Goal: Information Seeking & Learning: Learn about a topic

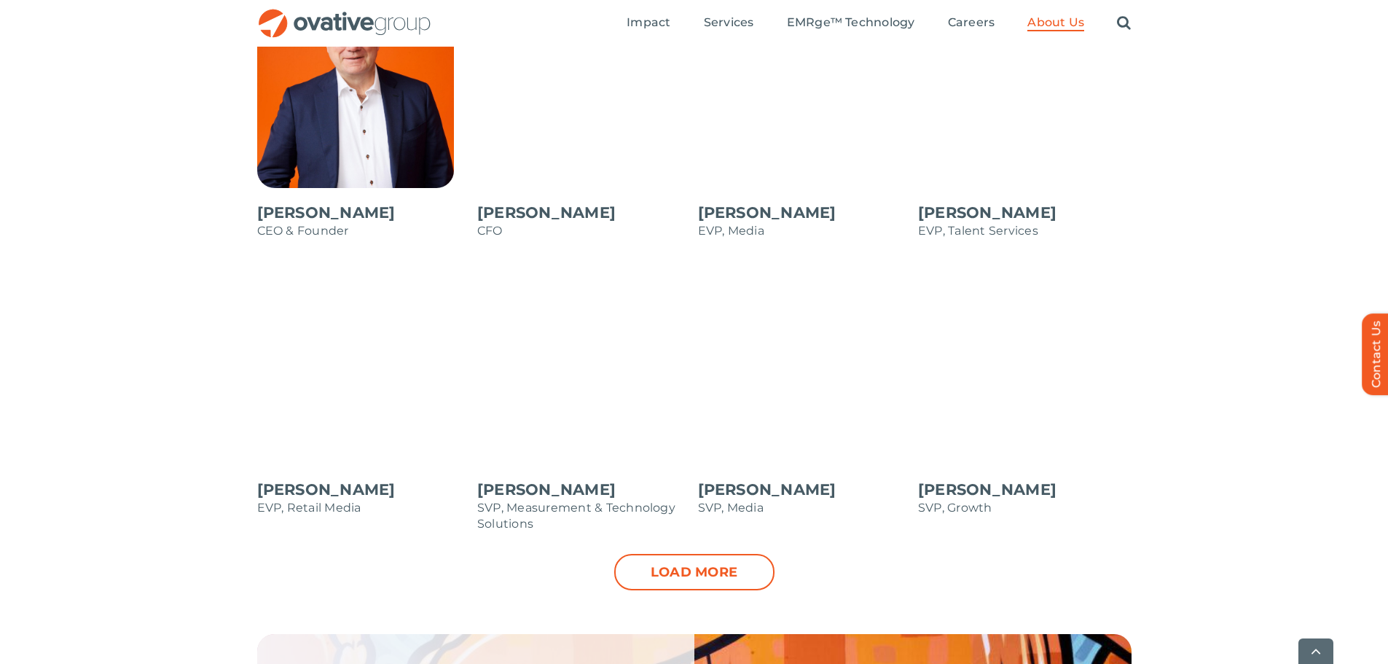
scroll to position [1384, 0]
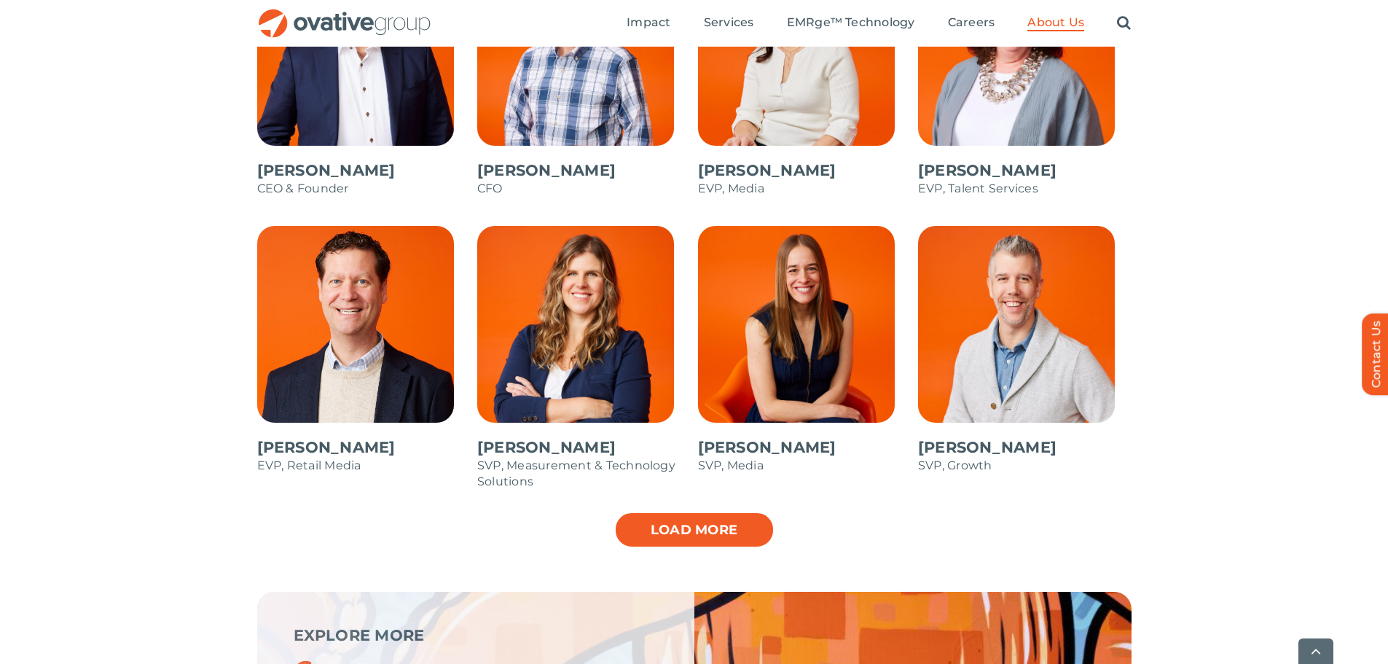
click at [659, 540] on link "Load more" at bounding box center [694, 529] width 160 height 36
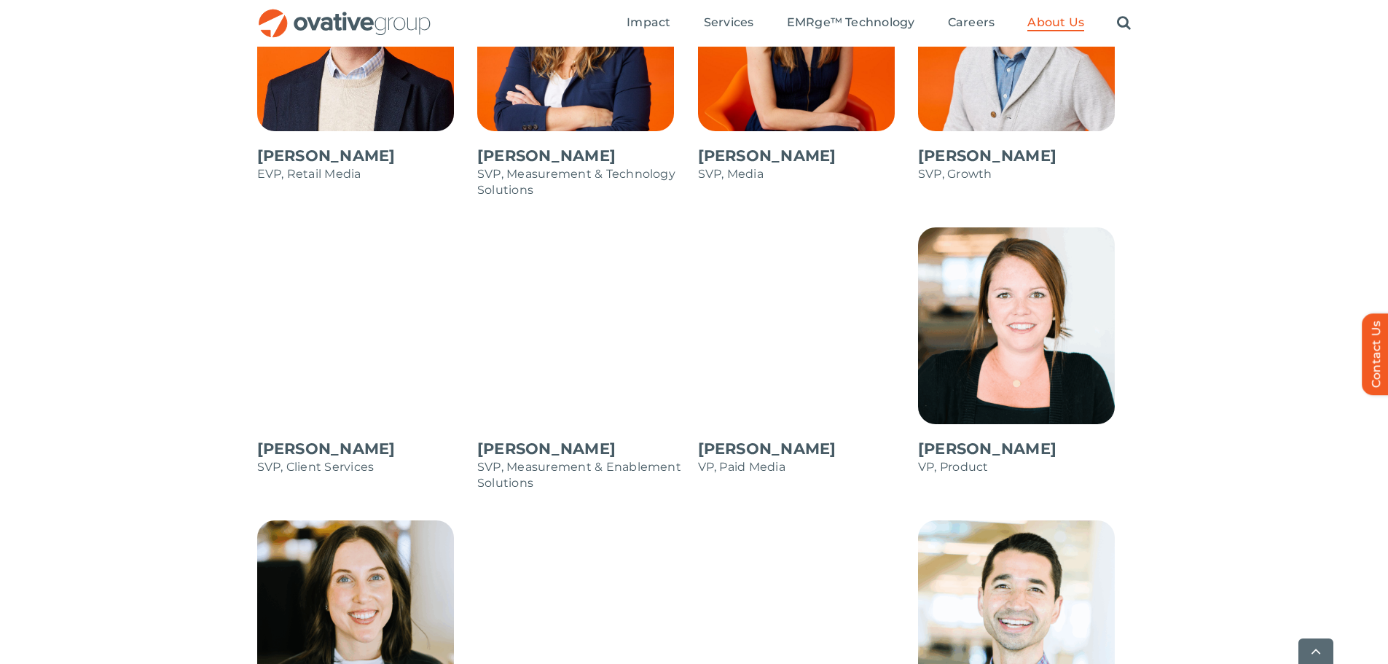
scroll to position [1894, 0]
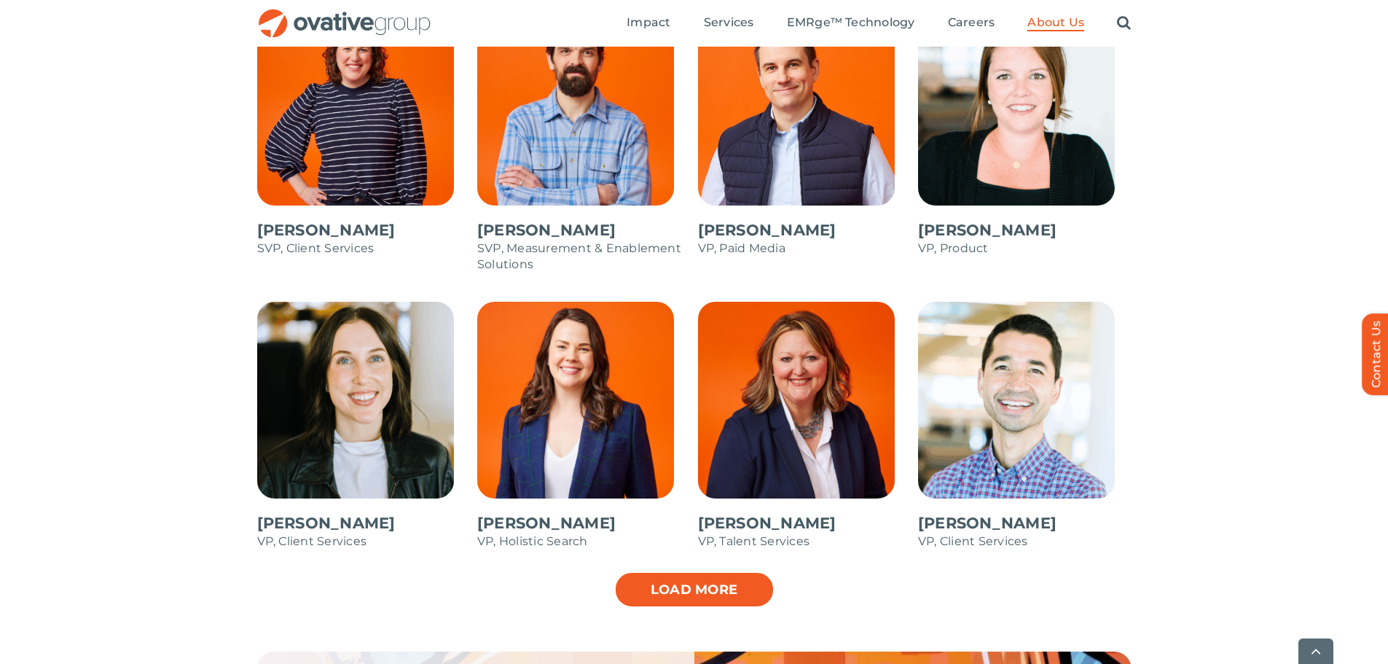
click at [699, 584] on link "Load more" at bounding box center [694, 589] width 160 height 36
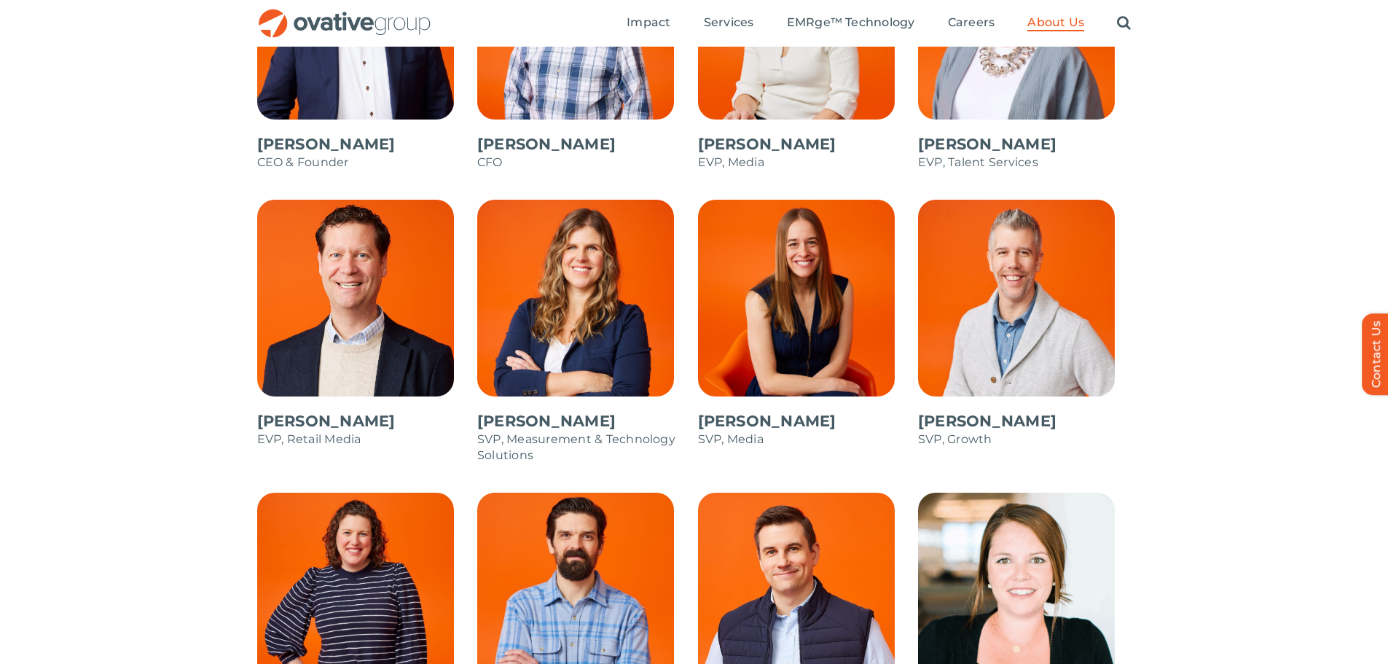
scroll to position [1384, 0]
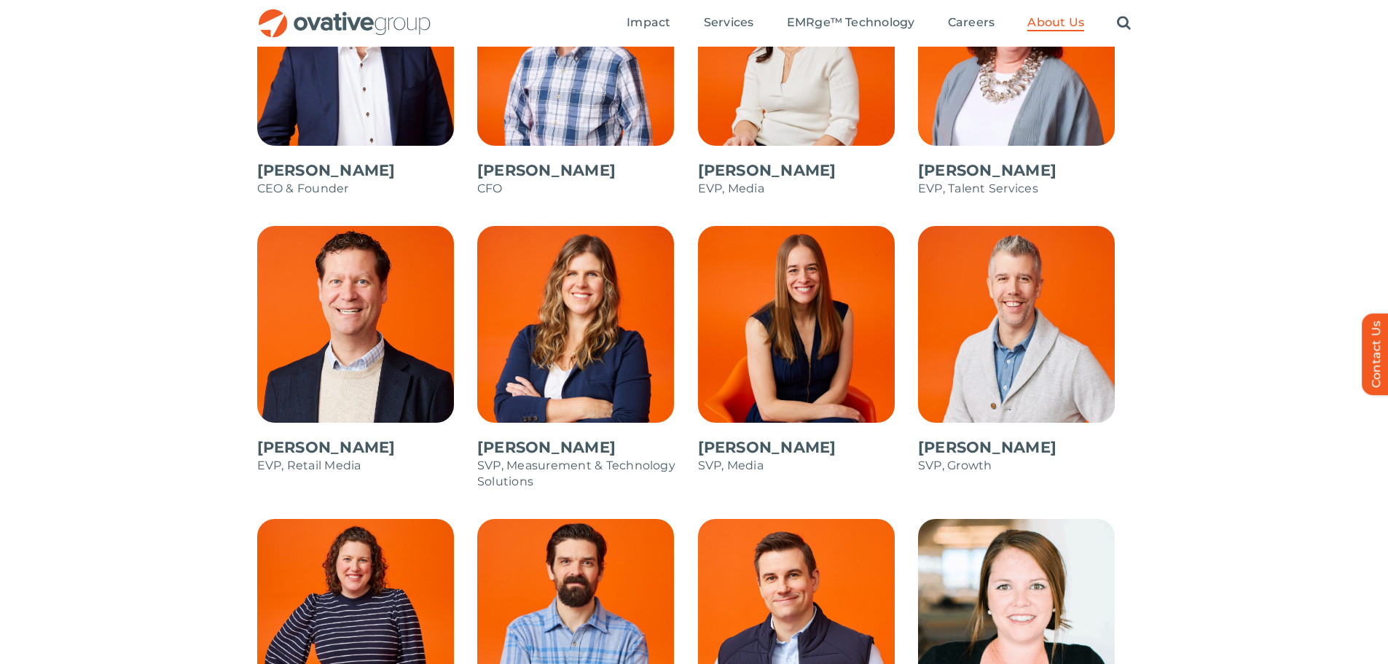
click at [787, 337] on span at bounding box center [804, 357] width 213 height 262
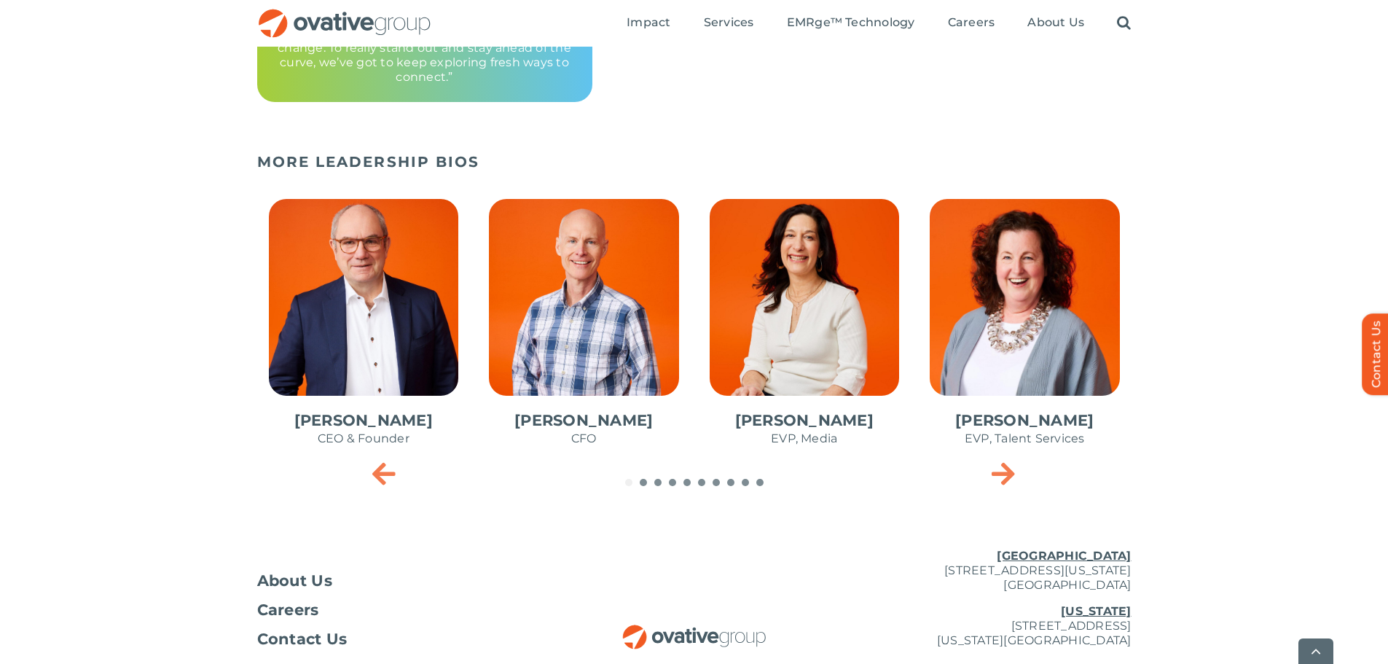
scroll to position [583, 0]
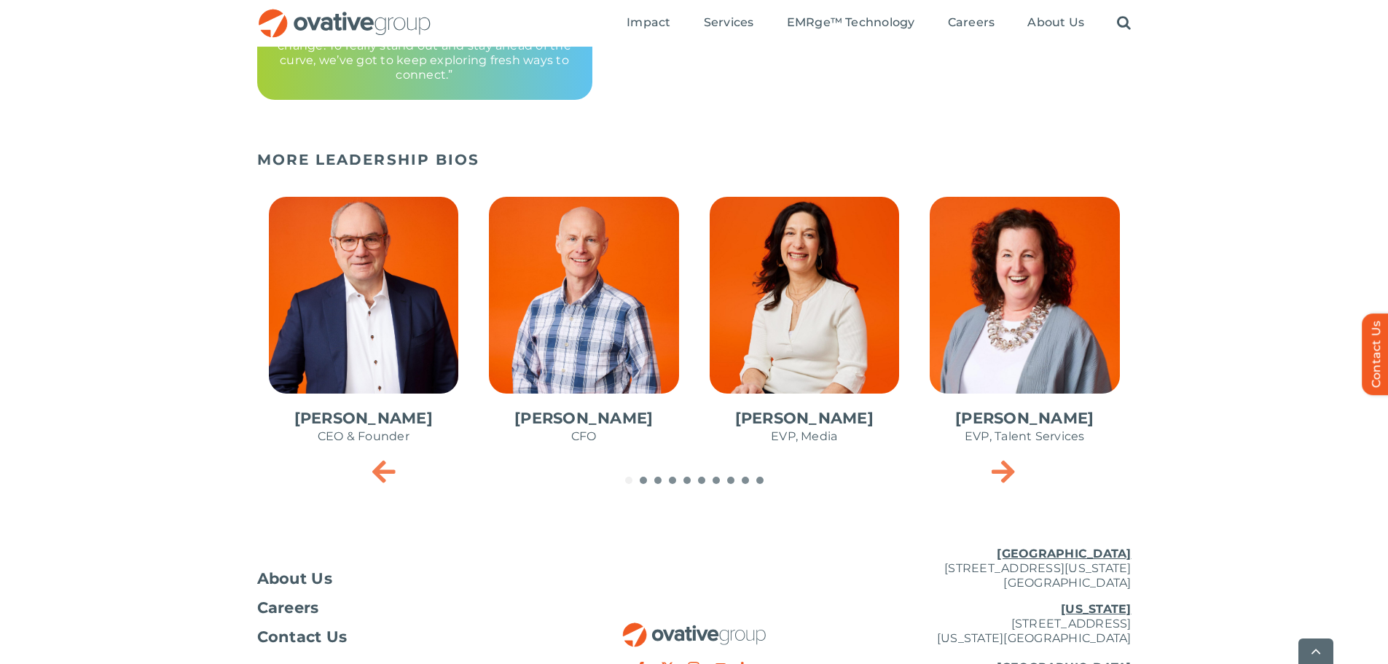
click at [1022, 421] on span "4 / 10" at bounding box center [1024, 328] width 213 height 286
click at [344, 311] on span "1 / 10" at bounding box center [363, 328] width 213 height 286
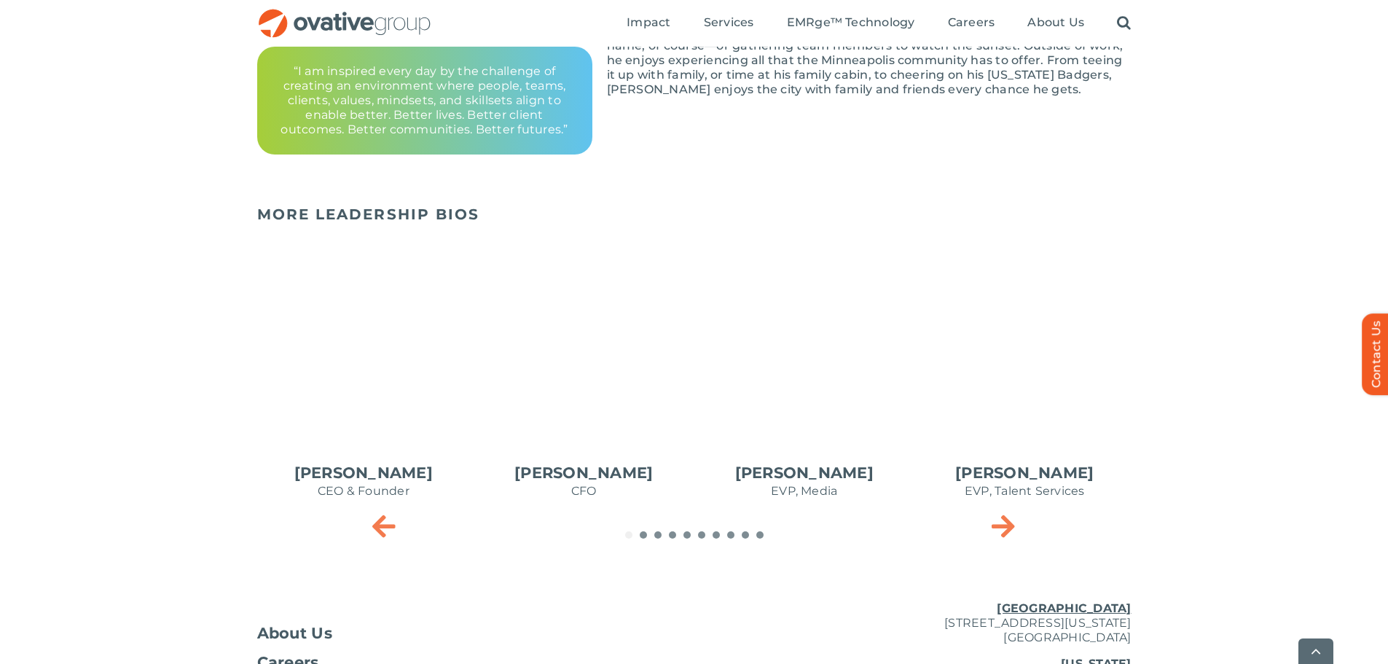
scroll to position [583, 0]
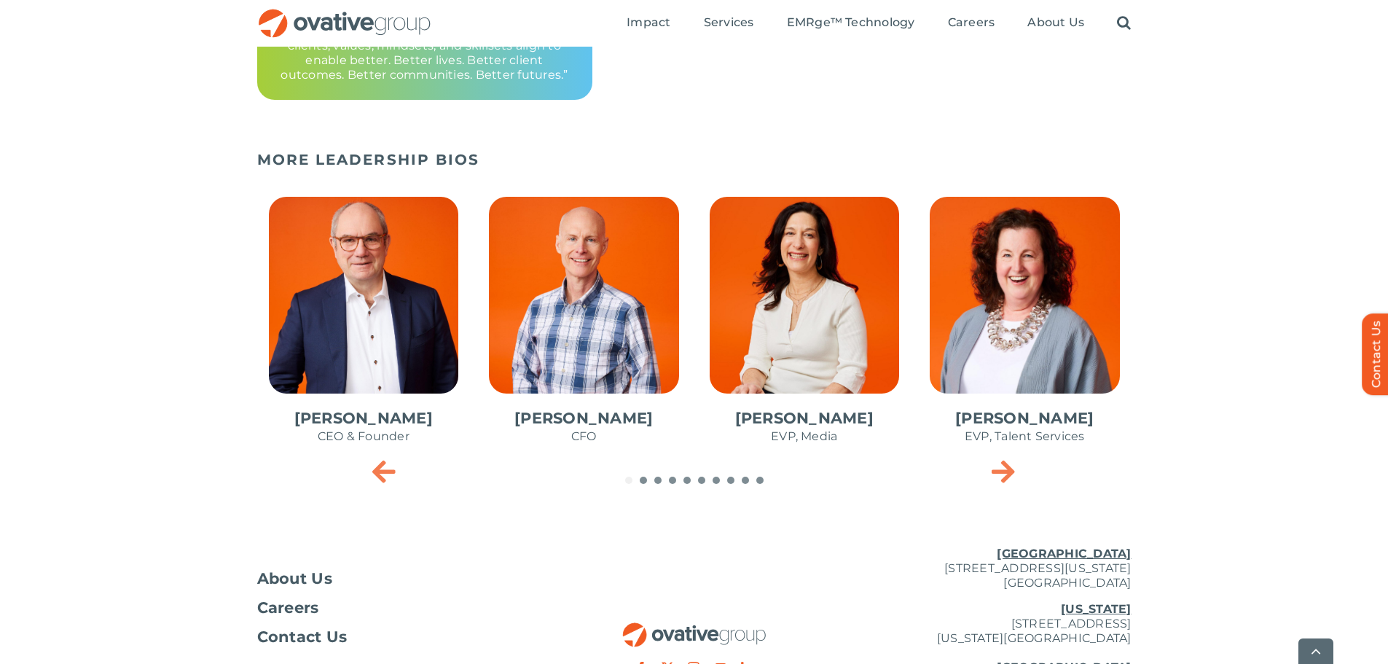
click at [803, 426] on span "3 / 10" at bounding box center [804, 328] width 213 height 286
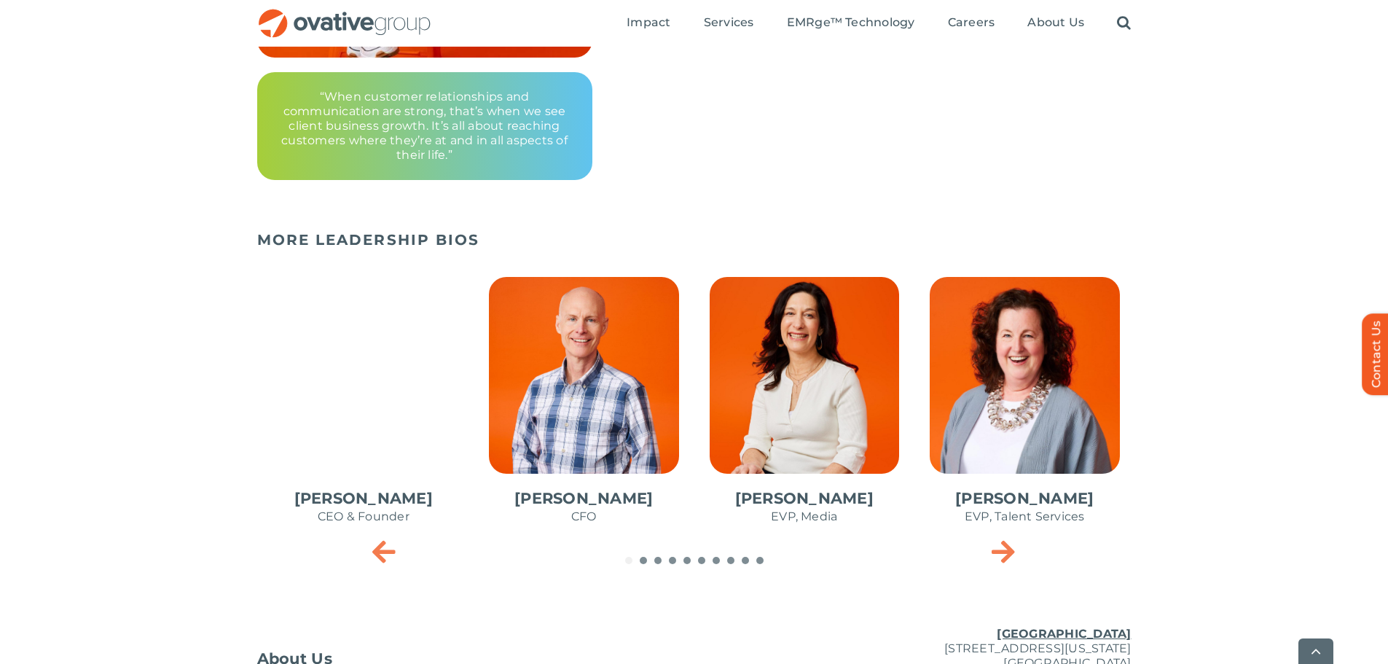
scroll to position [510, 0]
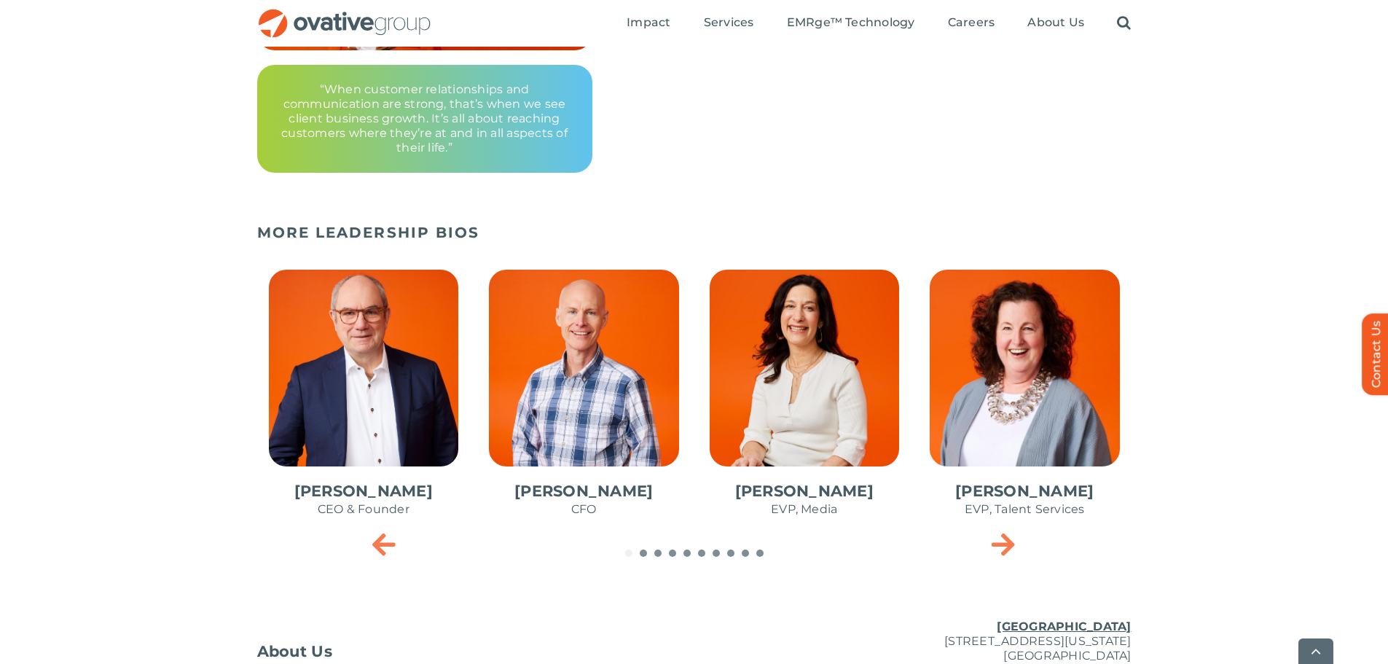
click at [633, 490] on span "2 / 10" at bounding box center [583, 401] width 213 height 286
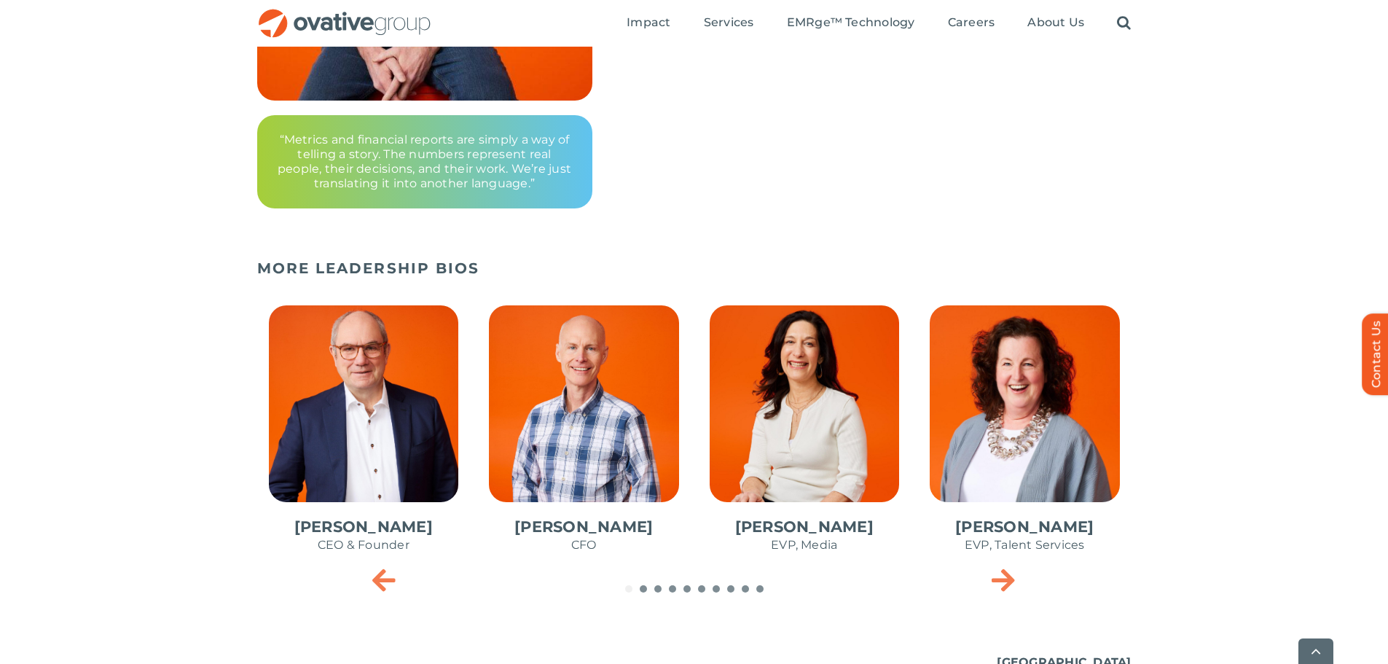
scroll to position [510, 0]
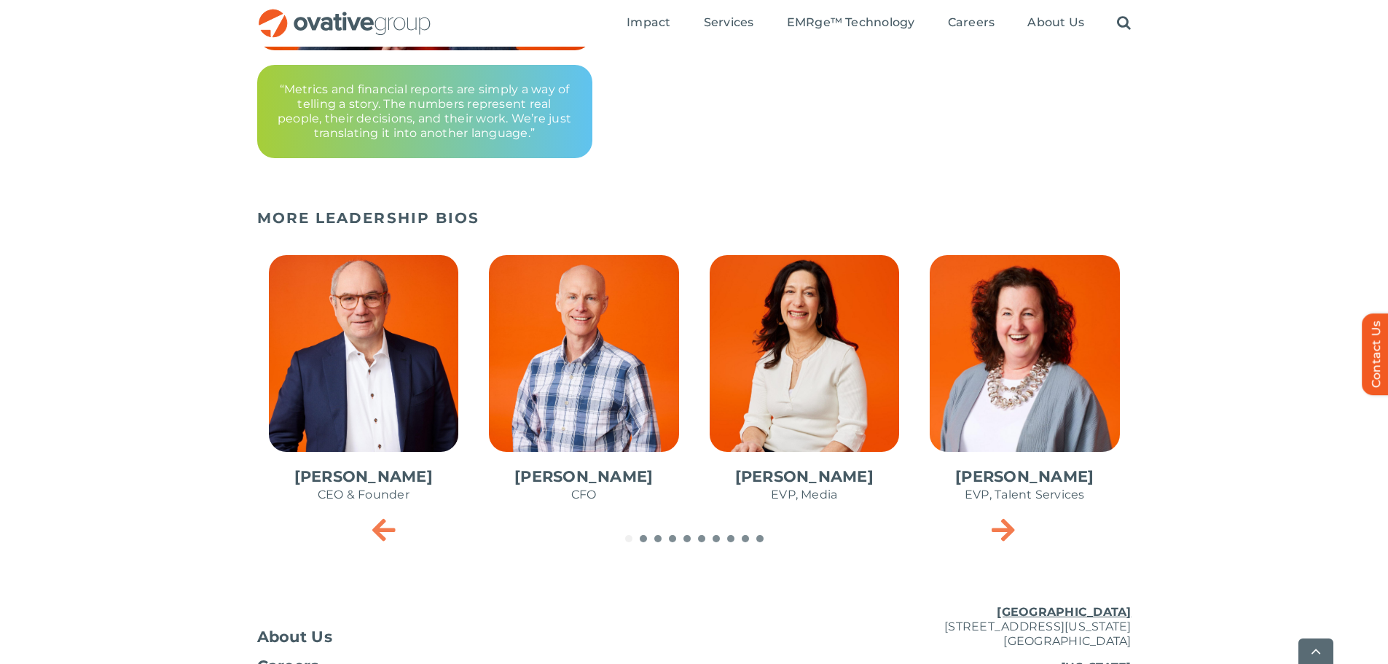
click at [991, 436] on span "4 / 10" at bounding box center [1024, 386] width 213 height 286
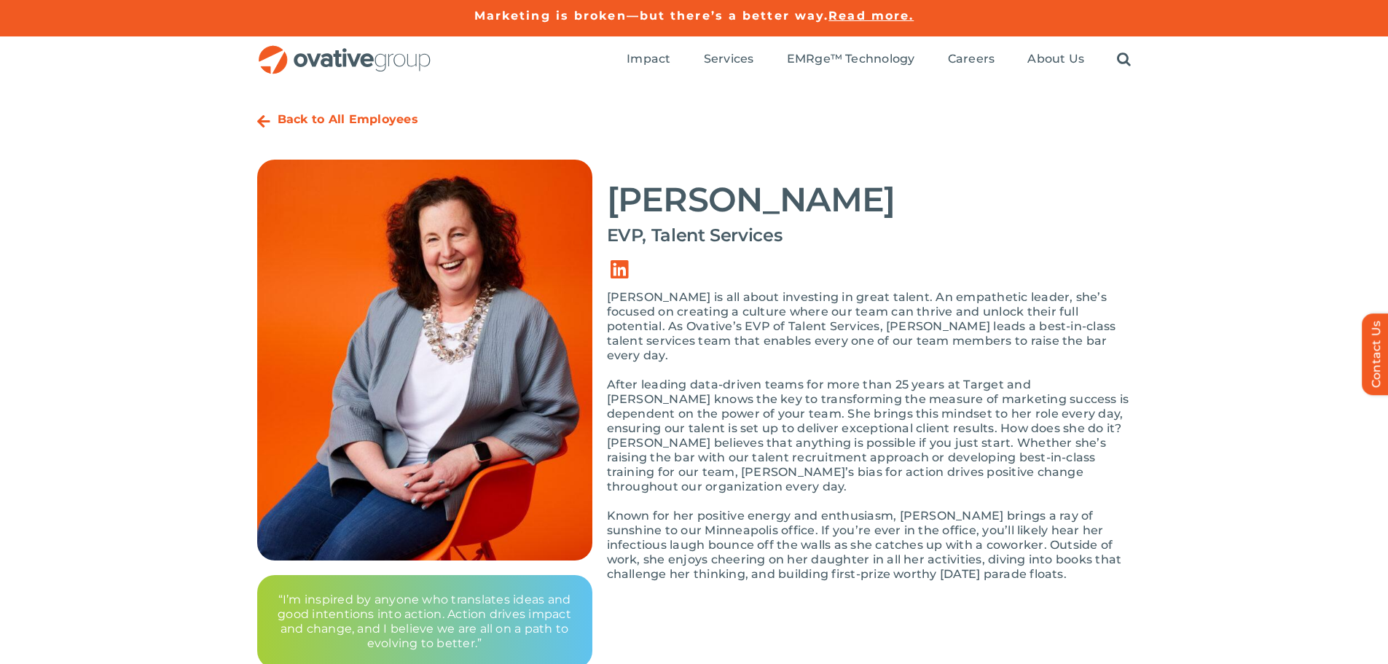
click at [297, 119] on strong "Back to All Employees" at bounding box center [348, 119] width 141 height 14
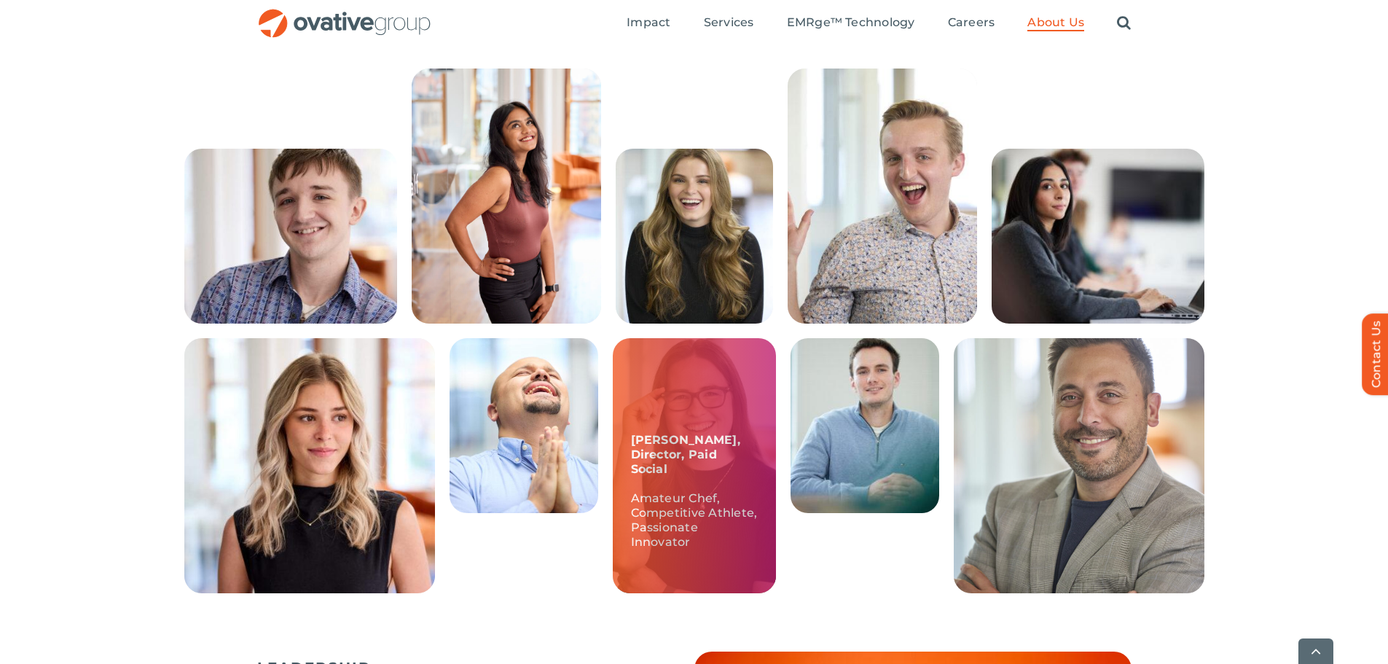
scroll to position [364, 0]
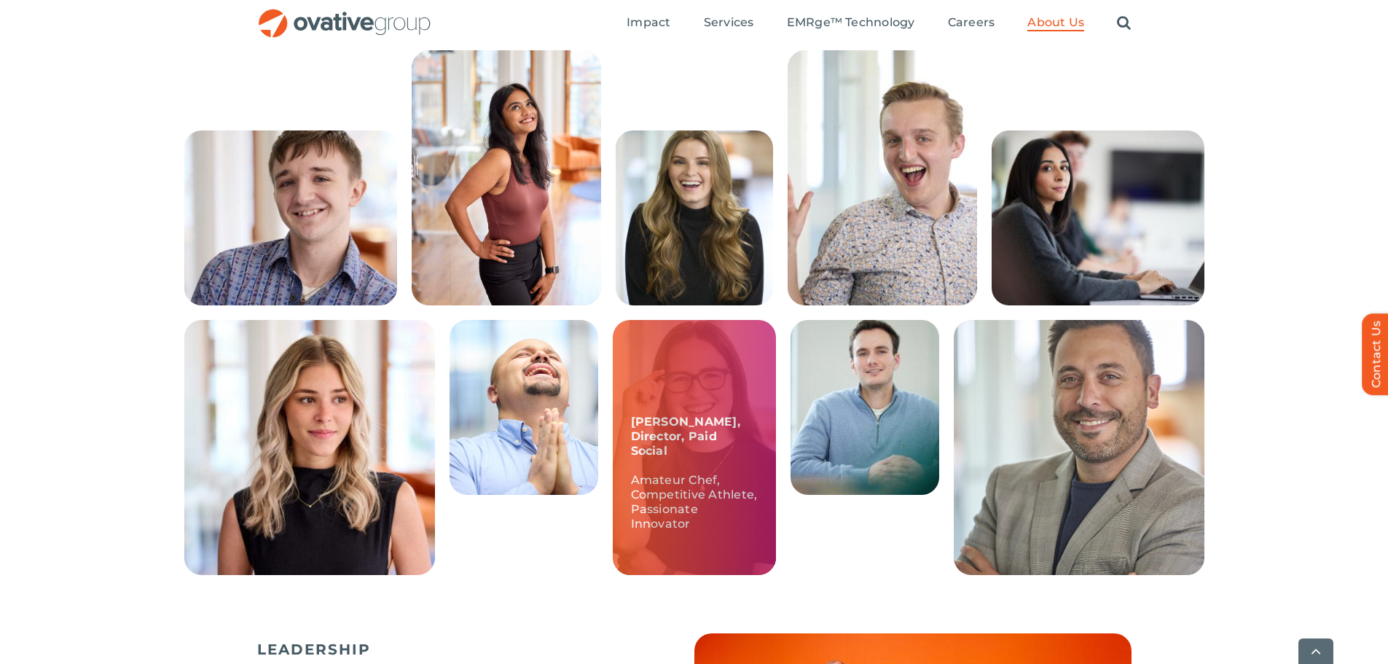
click at [683, 460] on div "[PERSON_NAME], Director, Paid Social Amateur Chef, Competitive Athlete, Passion…" at bounding box center [694, 447] width 163 height 255
click at [686, 415] on div "[PERSON_NAME], Director, Paid Social Amateur Chef, Competitive Athlete, Passion…" at bounding box center [694, 447] width 163 height 255
click at [677, 498] on p "Amateur Chef, Competitive Athlete, Passionate Innovator" at bounding box center [694, 502] width 127 height 58
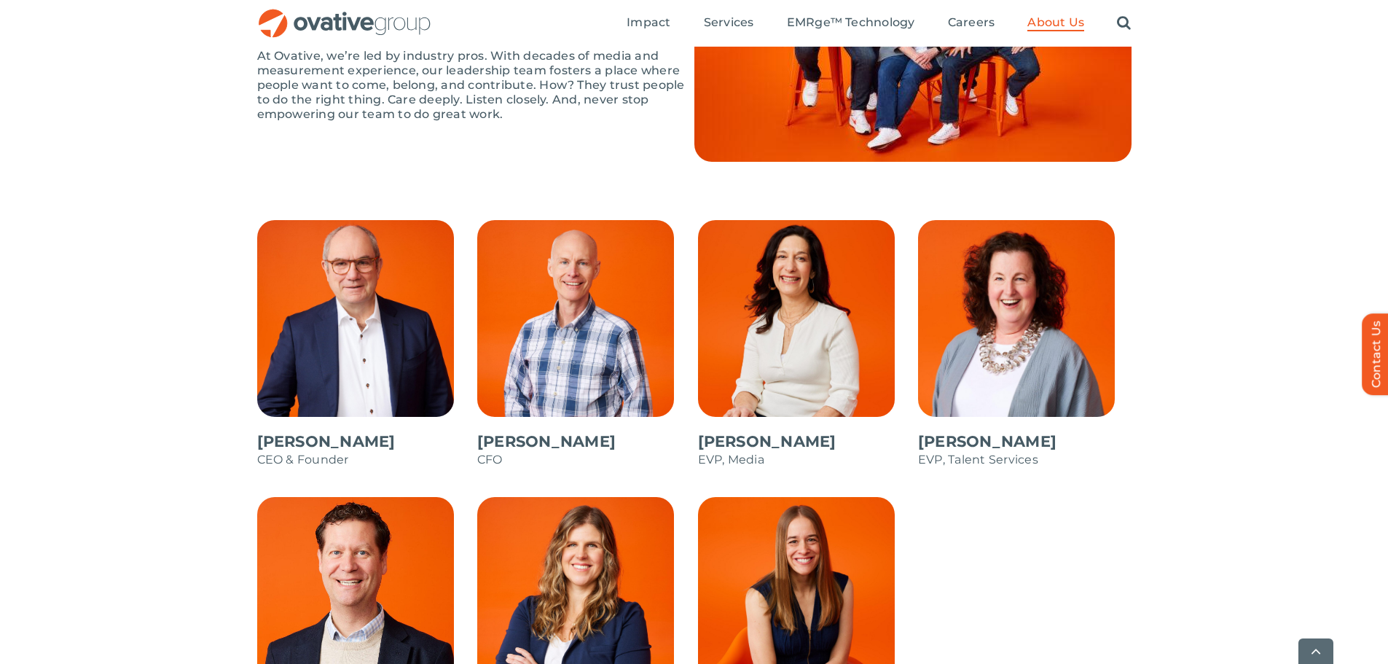
scroll to position [1312, 0]
